Goal: Navigation & Orientation: Find specific page/section

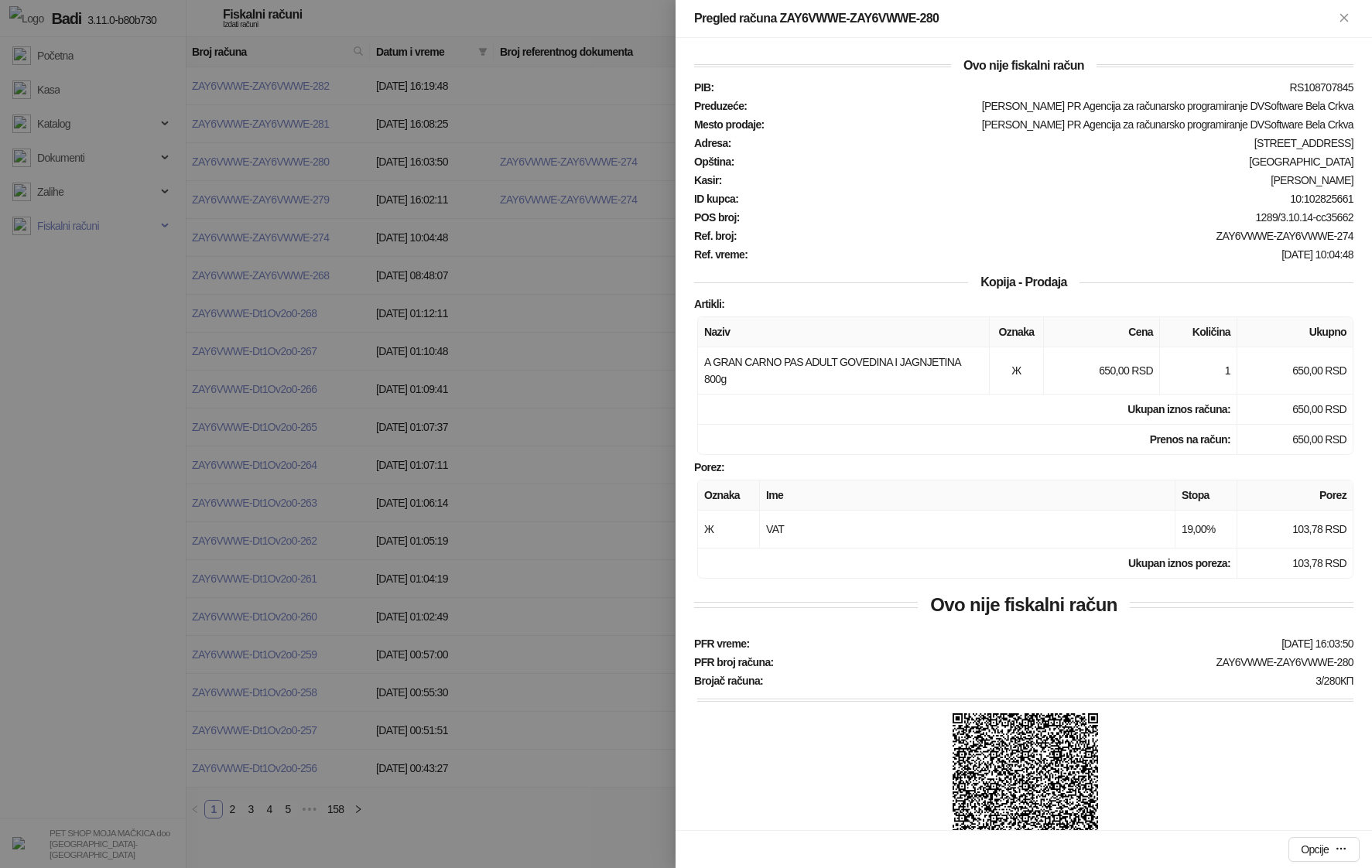
click at [378, 298] on div at bounding box center [686, 434] width 1372 height 868
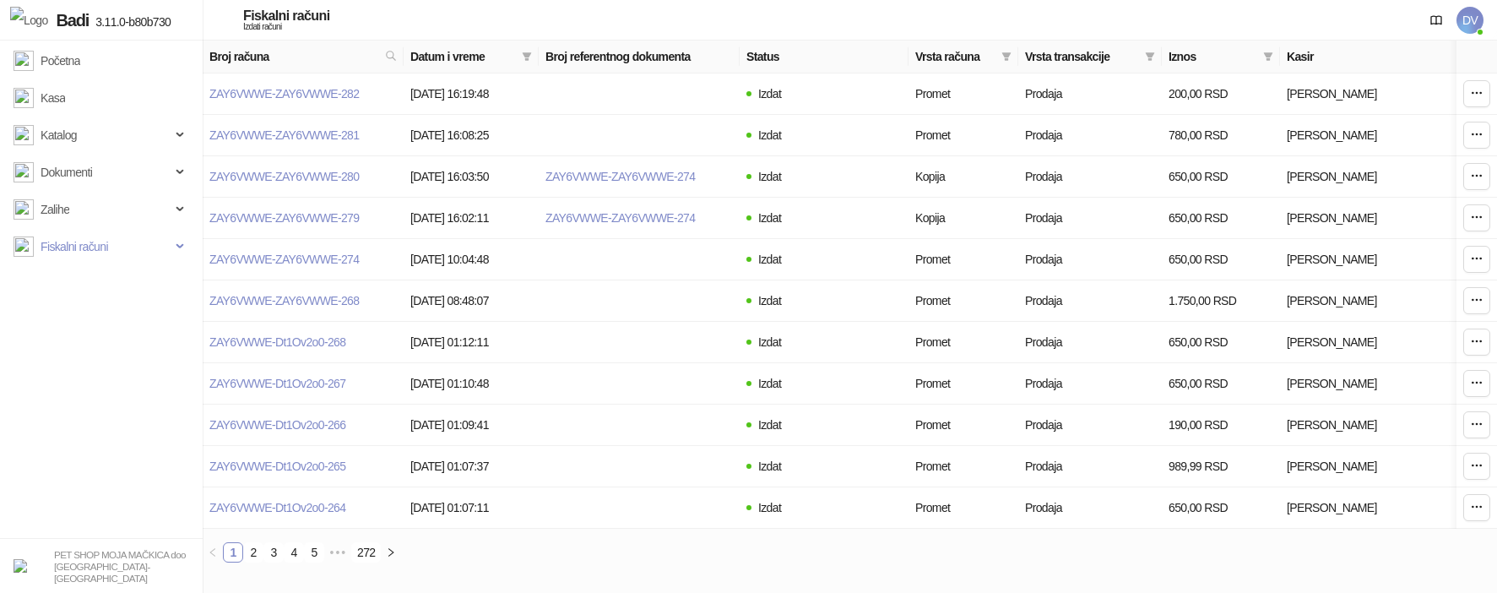
click at [428, 6] on div "Fiskalni računi Izdati računi DV" at bounding box center [749, 20] width 1470 height 41
